Goal: Transaction & Acquisition: Book appointment/travel/reservation

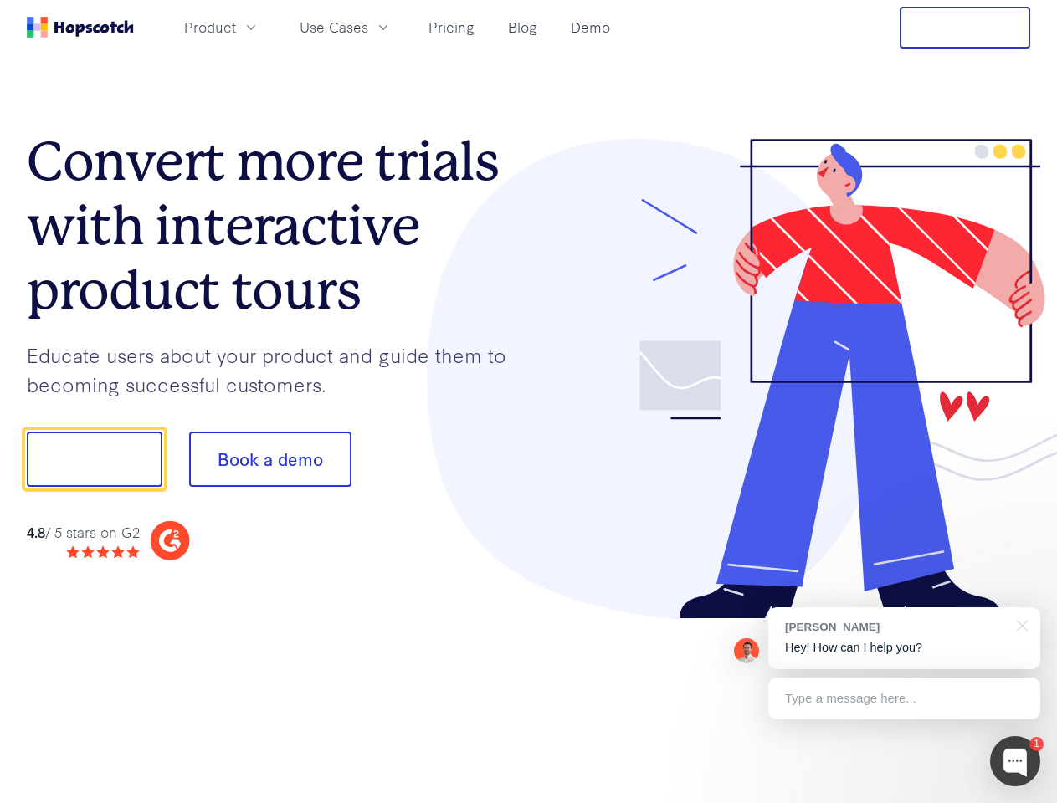
click at [529, 402] on div at bounding box center [780, 379] width 502 height 481
click at [236, 27] on span "Product" at bounding box center [210, 27] width 52 height 21
click at [368, 27] on span "Use Cases" at bounding box center [334, 27] width 69 height 21
click at [965, 28] on button "Free Trial" at bounding box center [964, 28] width 131 height 42
click at [94, 459] on button "Show me!" at bounding box center [95, 459] width 136 height 55
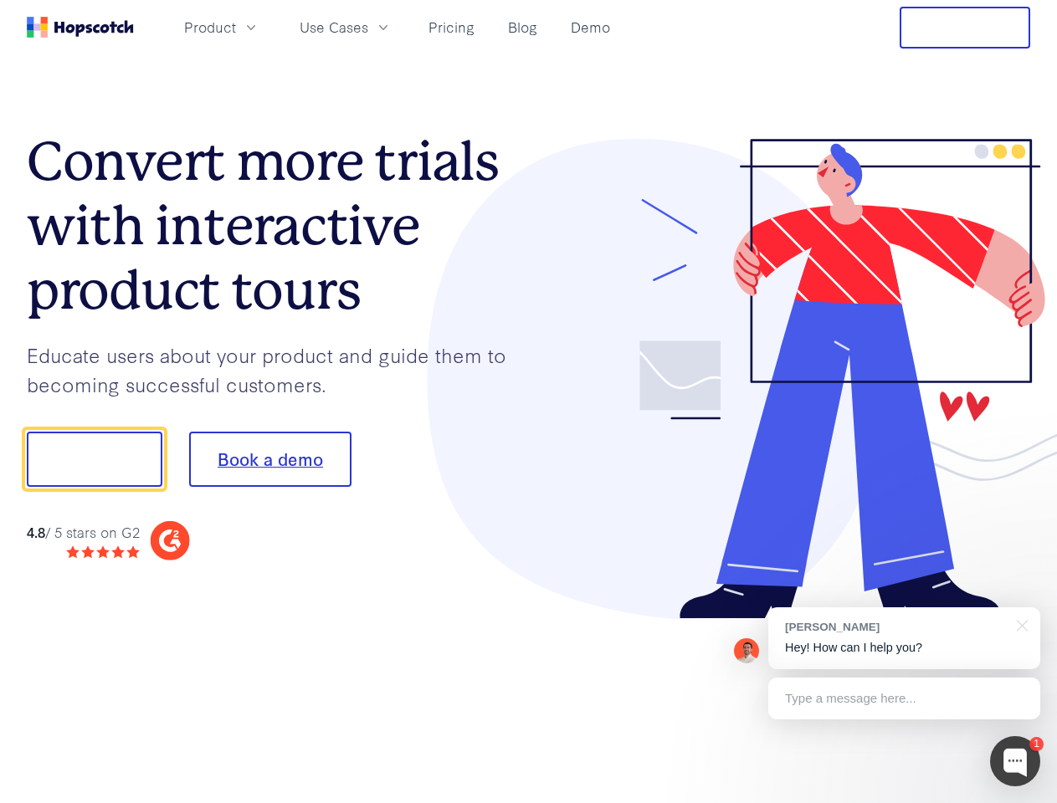
click at [269, 459] on button "Book a demo" at bounding box center [270, 459] width 162 height 55
click at [1015, 761] on div at bounding box center [1015, 761] width 50 height 50
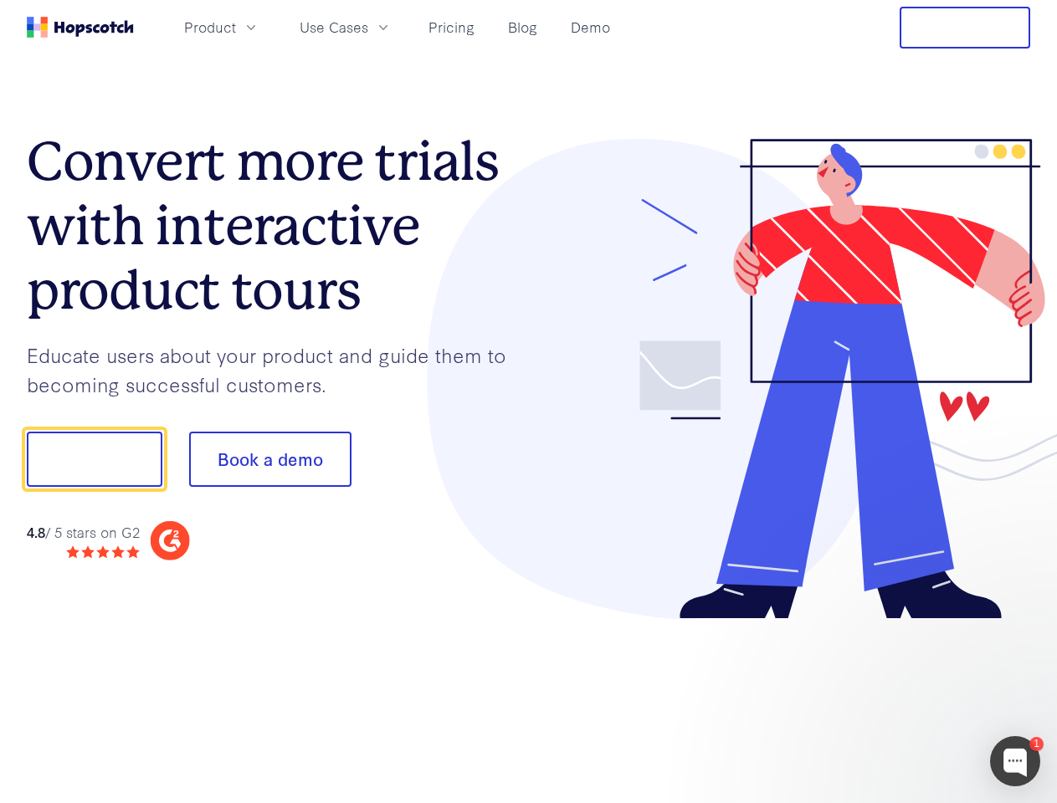
click at [904, 638] on div at bounding box center [883, 569] width 314 height 334
click at [1019, 624] on div at bounding box center [883, 569] width 314 height 334
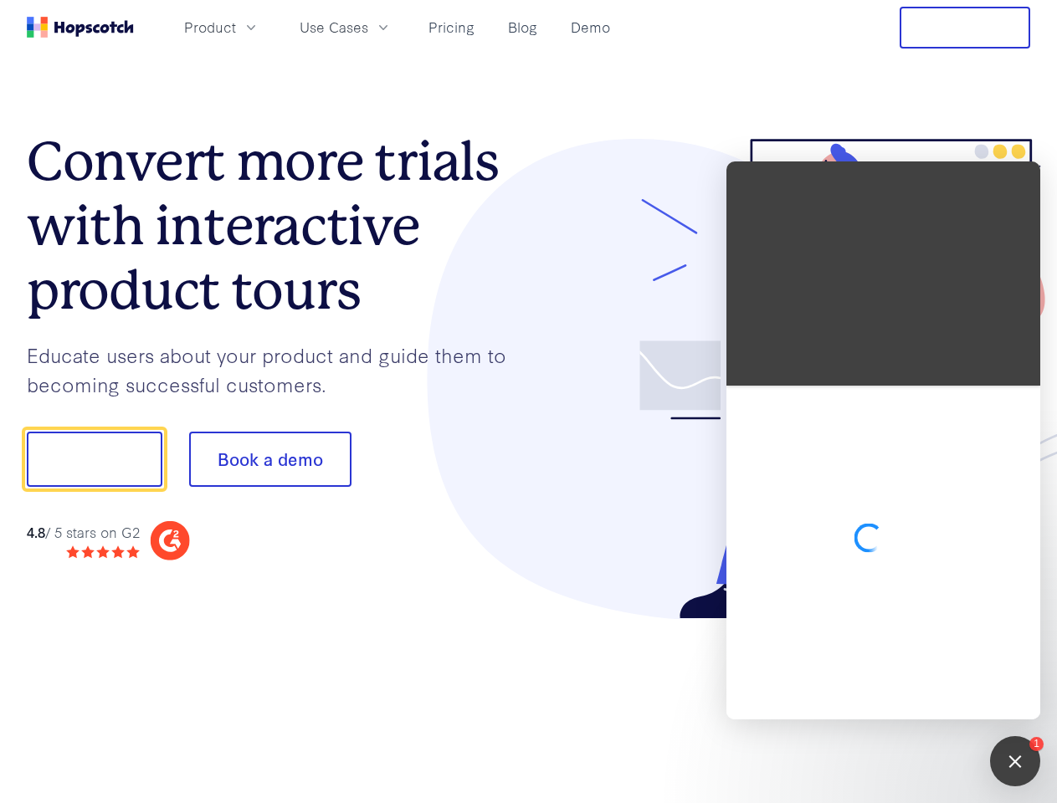
click at [904, 699] on div at bounding box center [883, 553] width 314 height 334
